Goal: Find contact information: Find contact information

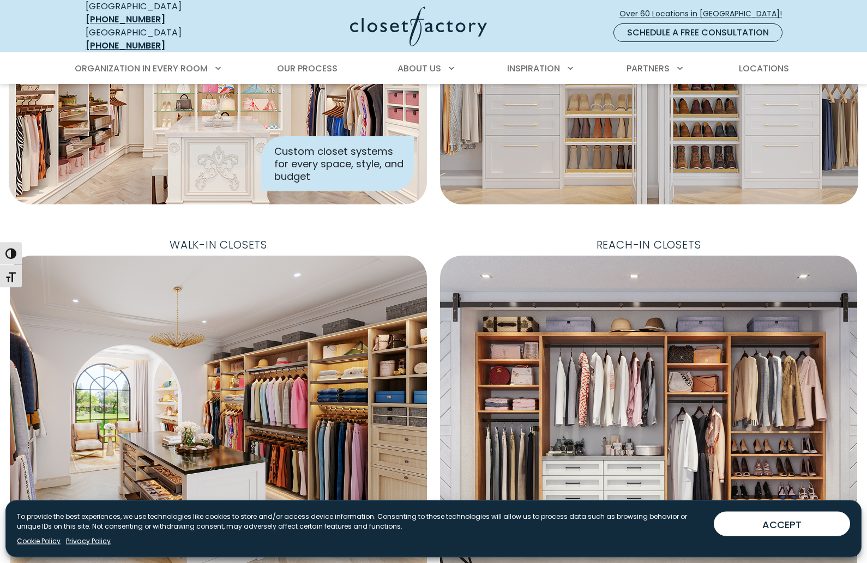
scroll to position [221, 0]
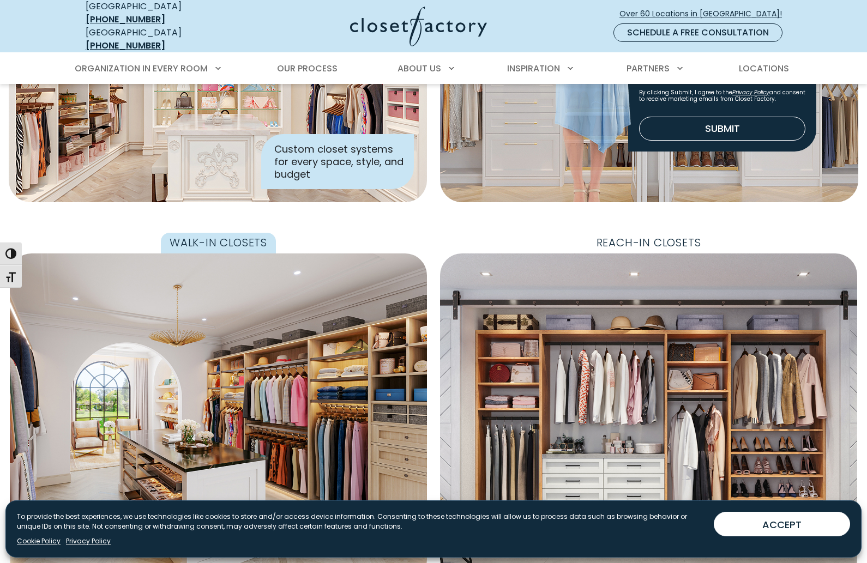
click at [184, 233] on span "Walk-In Closets" at bounding box center [218, 243] width 115 height 21
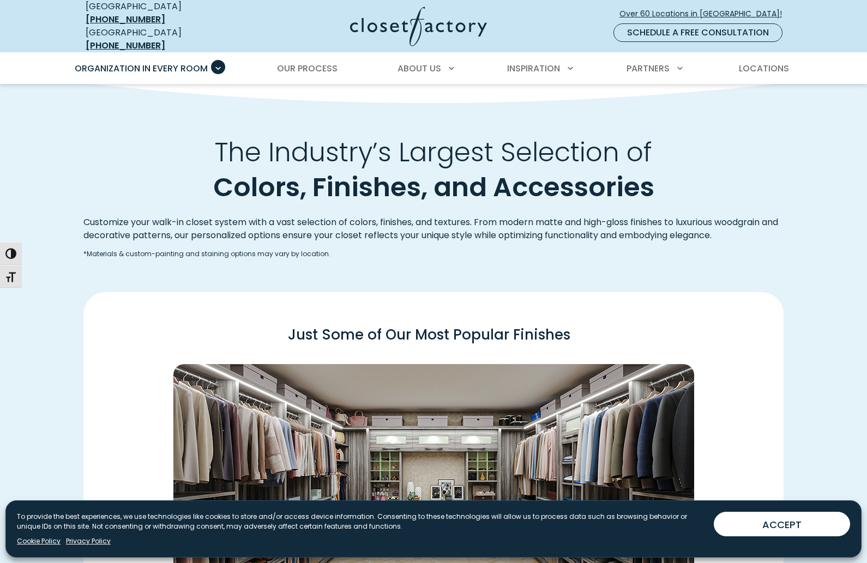
scroll to position [1509, 0]
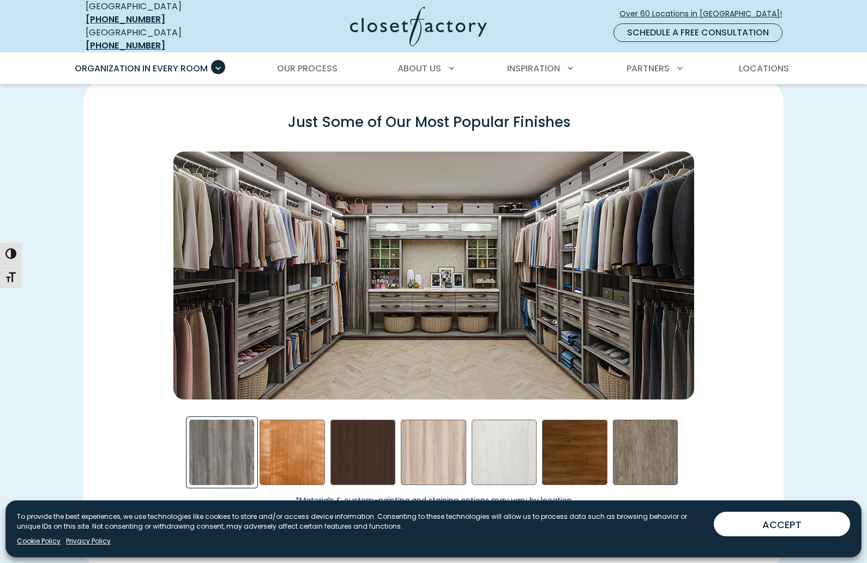
click at [91, 382] on div "Just Some of Our Most Popular Finishes *Materials & custom-painting and stainin…" at bounding box center [433, 325] width 713 height 438
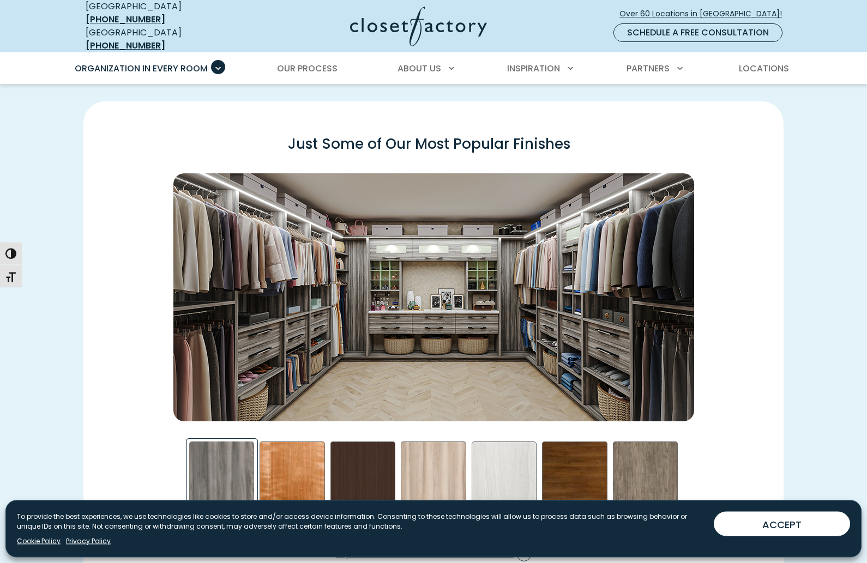
scroll to position [1487, 0]
click at [518, 480] on div "Skye Swatch" at bounding box center [503, 473] width 65 height 65
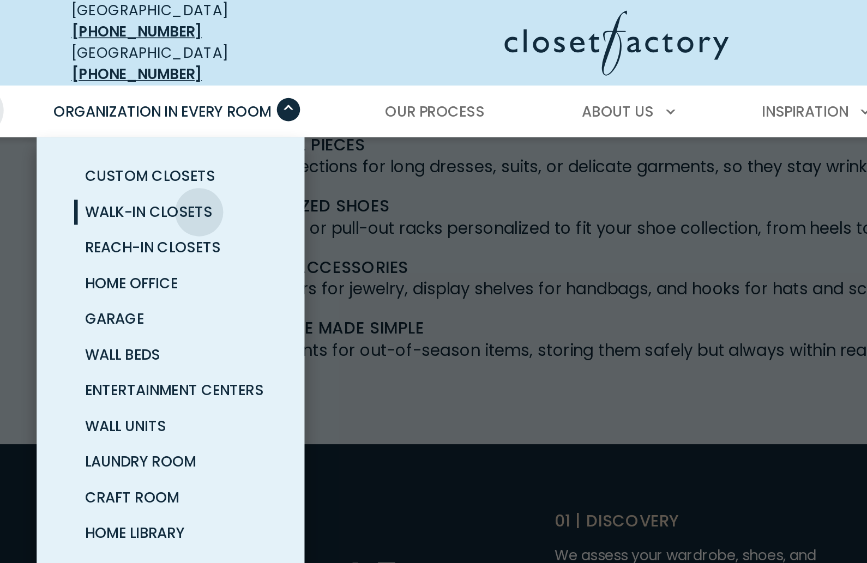
scroll to position [2645, 0]
click at [94, 123] on span "Walk-In Closets" at bounding box center [133, 129] width 78 height 13
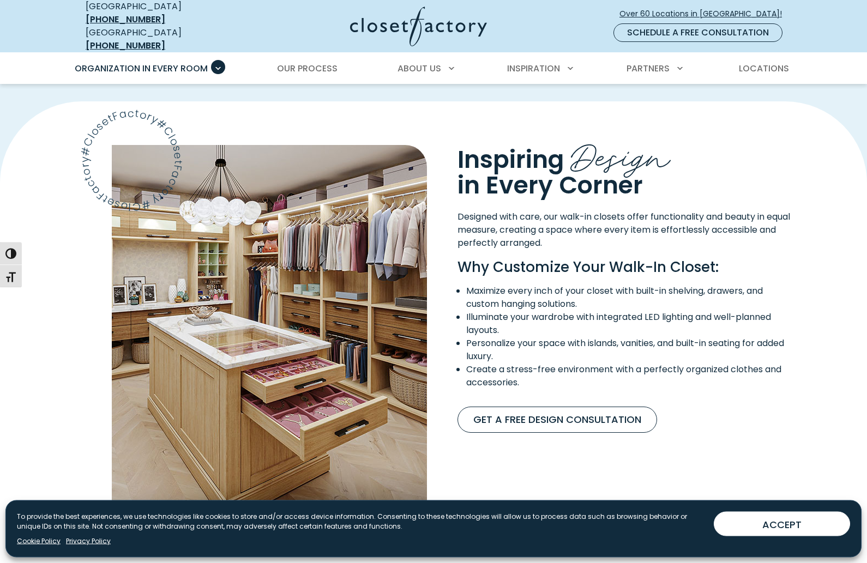
scroll to position [829, 0]
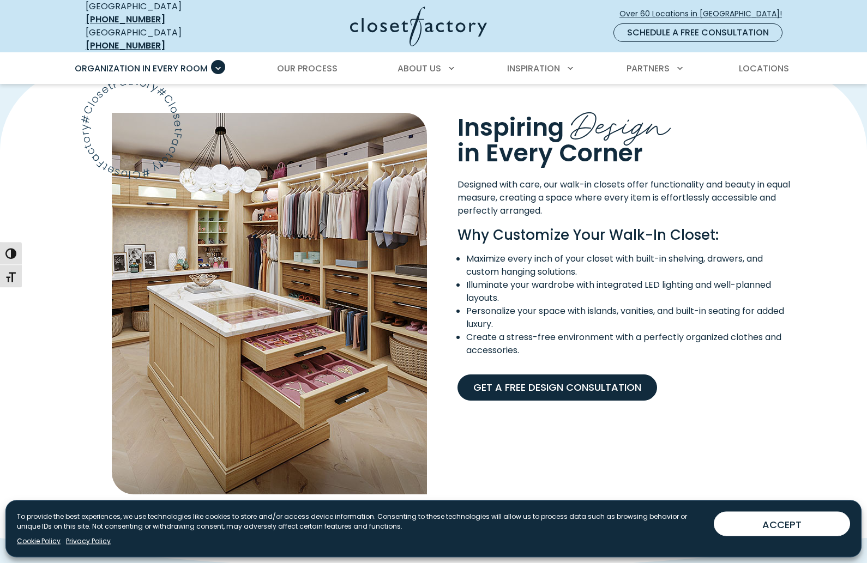
click at [598, 383] on link "Get A Free Design Consultation" at bounding box center [556, 388] width 199 height 26
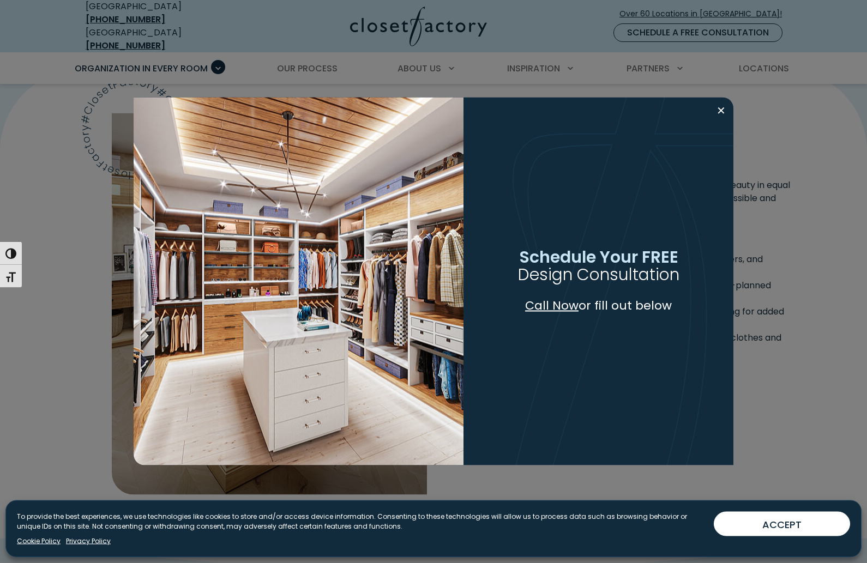
scroll to position [830, 0]
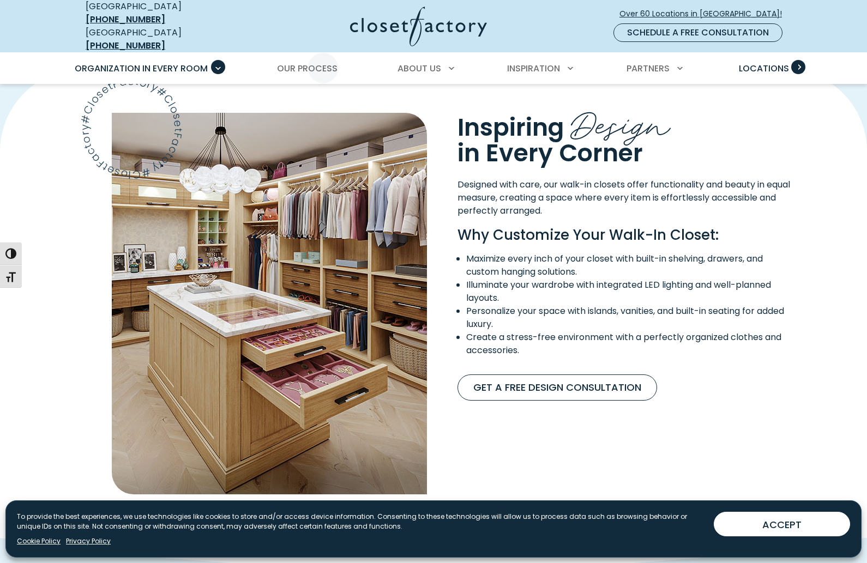
click at [791, 61] on span "Primary Menu" at bounding box center [798, 67] width 14 height 14
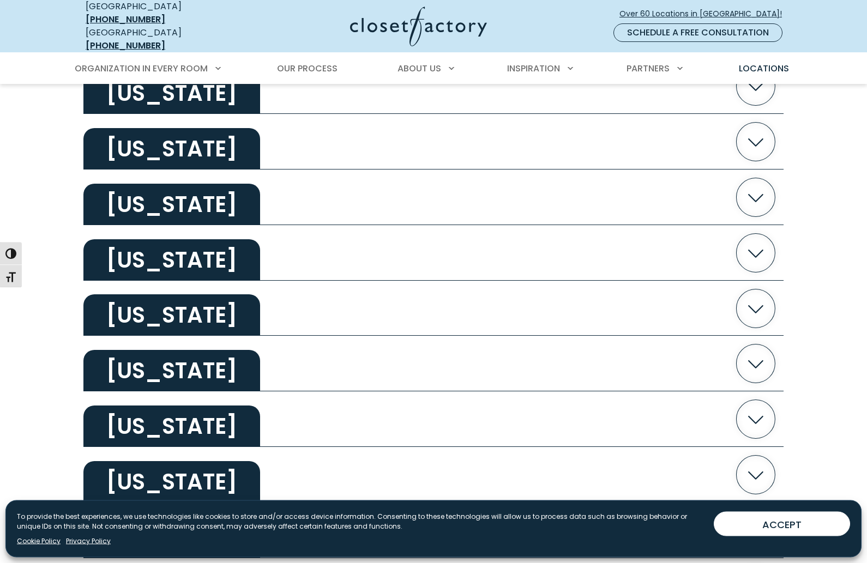
scroll to position [997, 0]
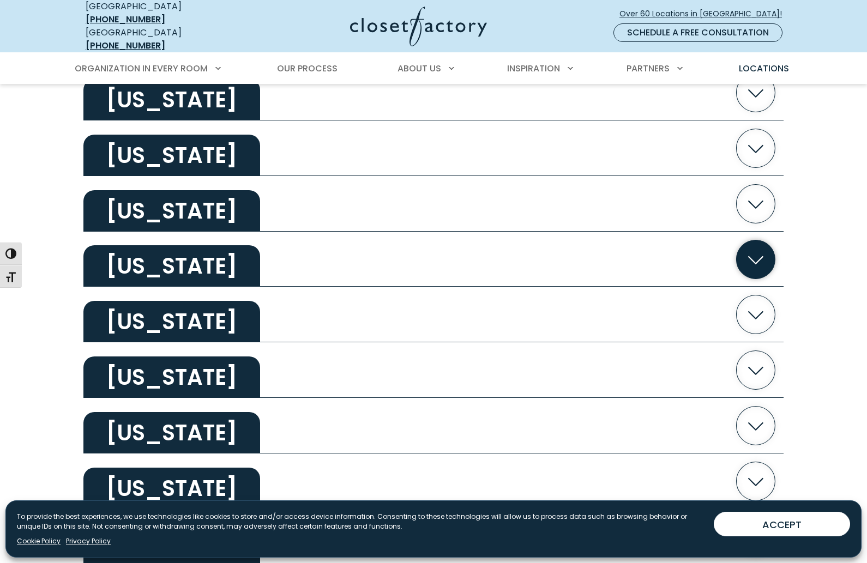
click at [116, 267] on h2 "Maryland" at bounding box center [171, 265] width 177 height 41
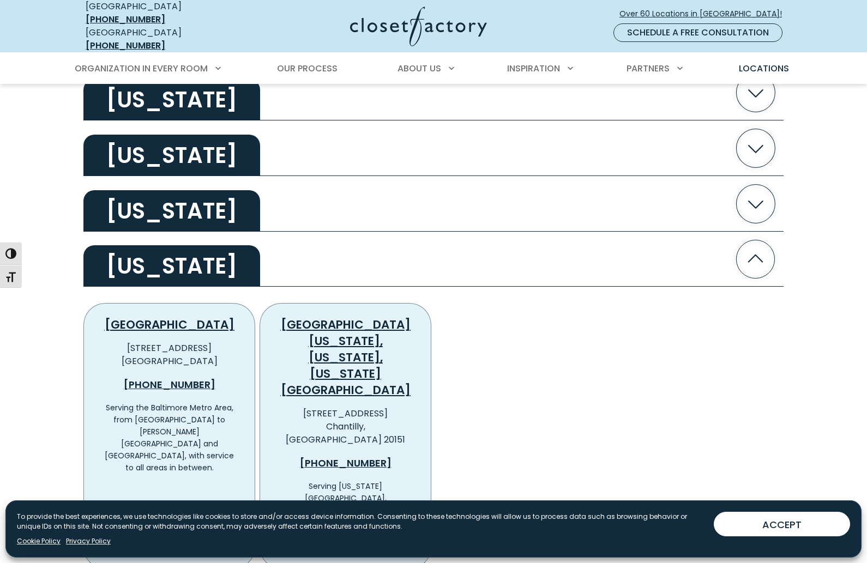
click at [372, 537] on link "View Location Details" at bounding box center [352, 548] width 113 height 23
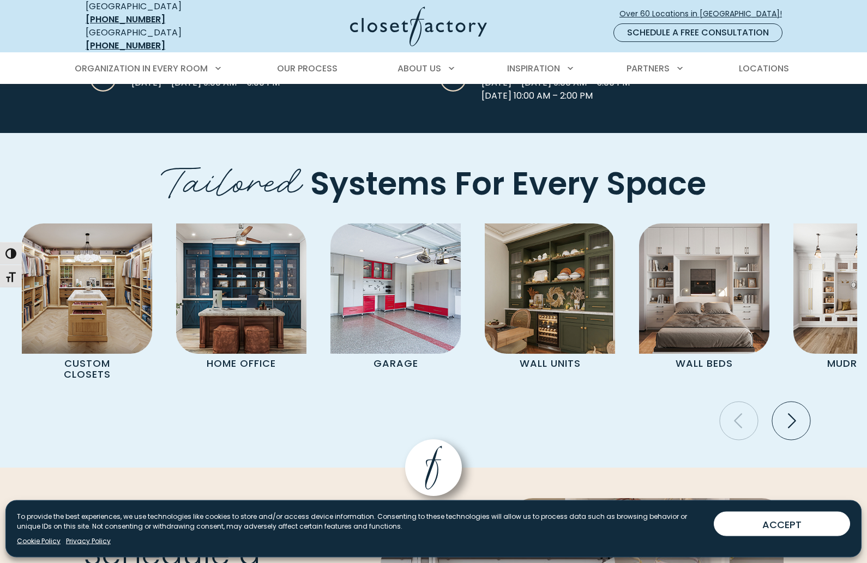
scroll to position [3445, 0]
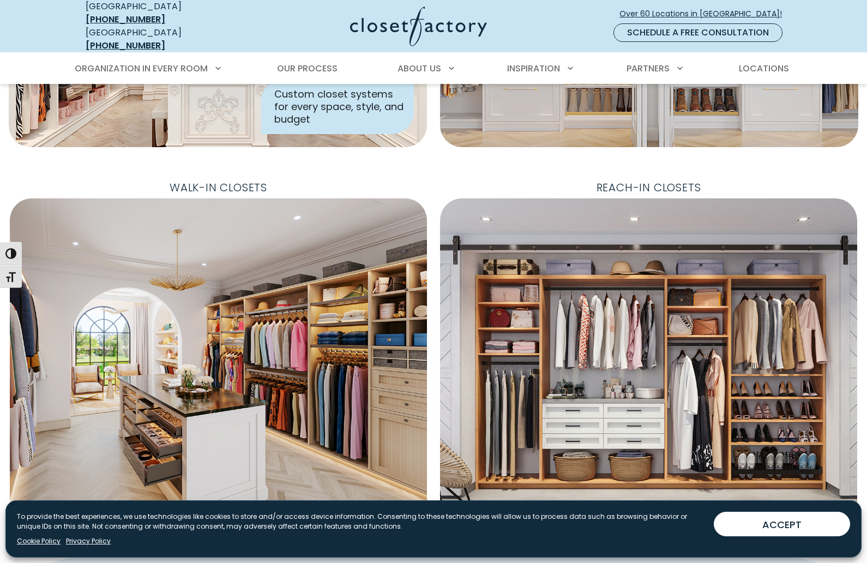
scroll to position [276, 0]
